Goal: Use online tool/utility: Utilize a website feature to perform a specific function

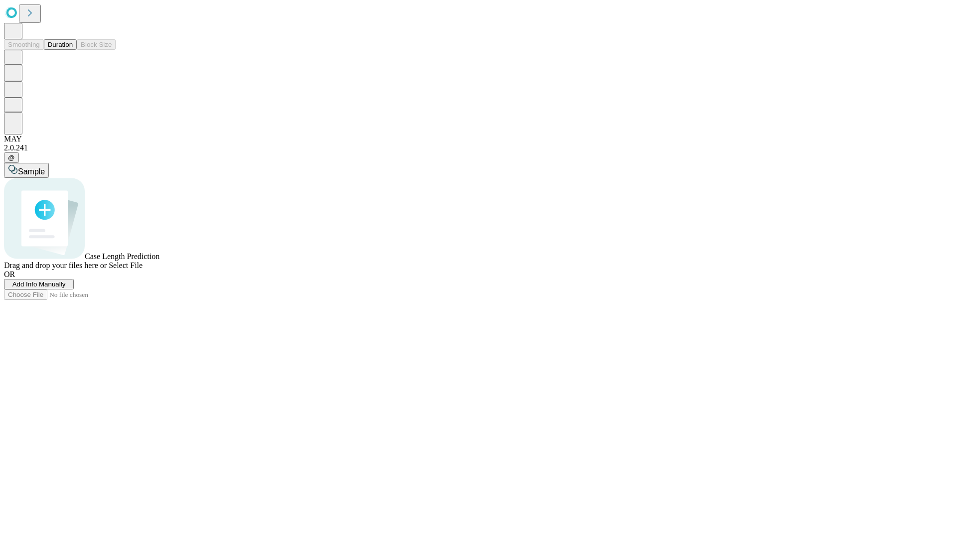
click at [143, 270] on span "Select File" at bounding box center [126, 265] width 34 height 8
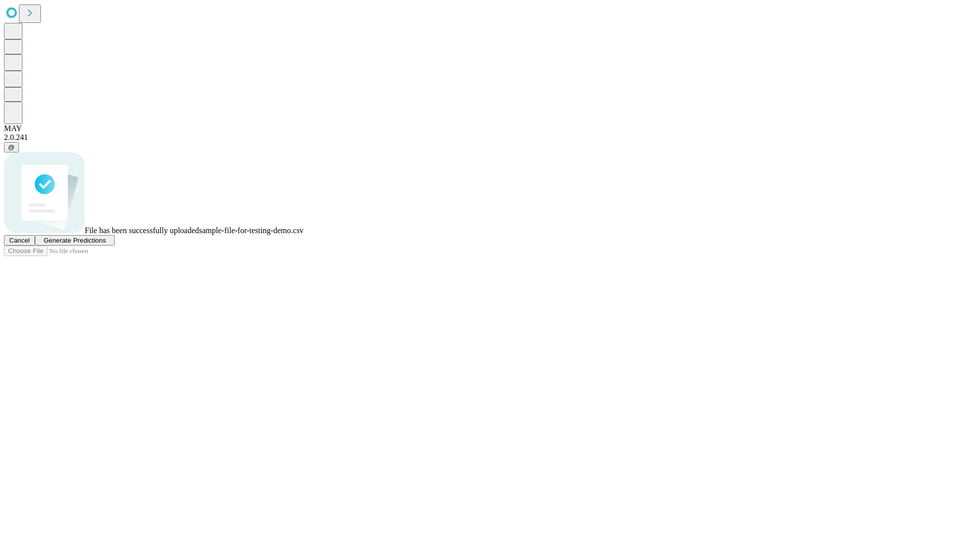
click at [106, 244] on span "Generate Predictions" at bounding box center [74, 240] width 62 height 7
